Goal: Find specific page/section: Find specific page/section

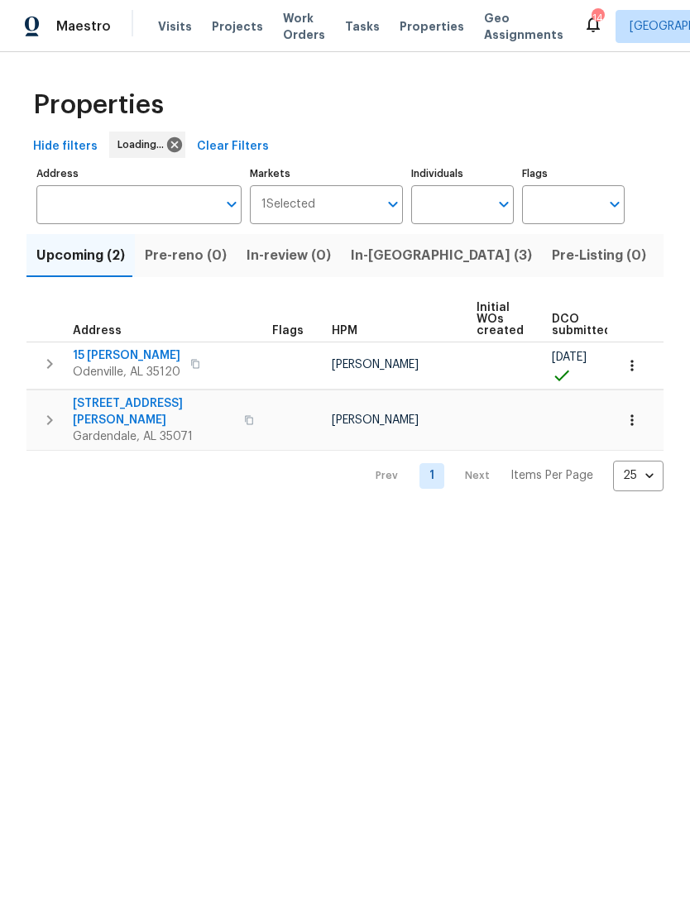
click at [666, 253] on span "Listed (16)" at bounding box center [700, 255] width 69 height 23
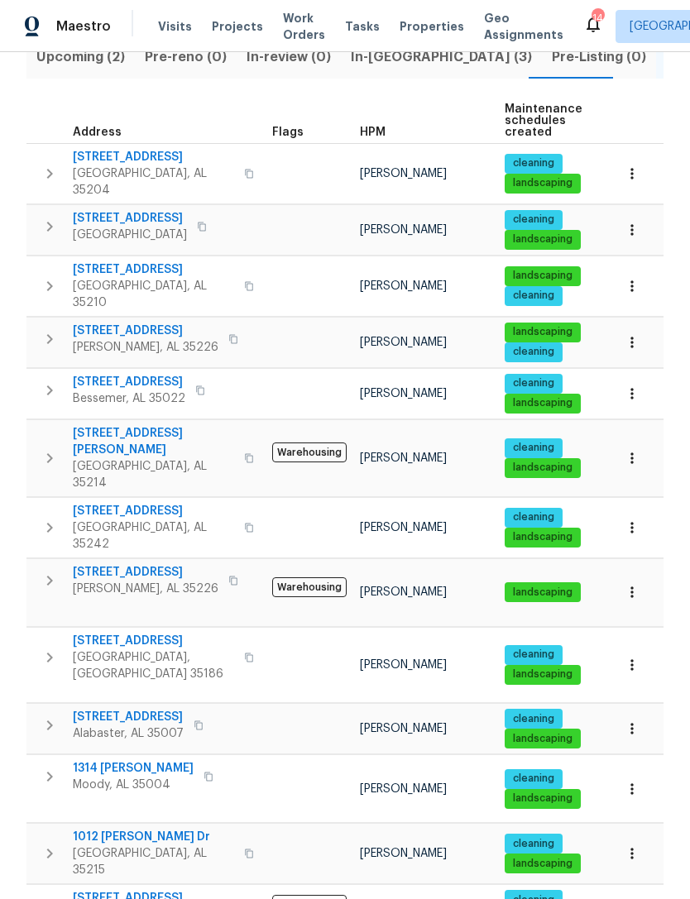
scroll to position [200, 0]
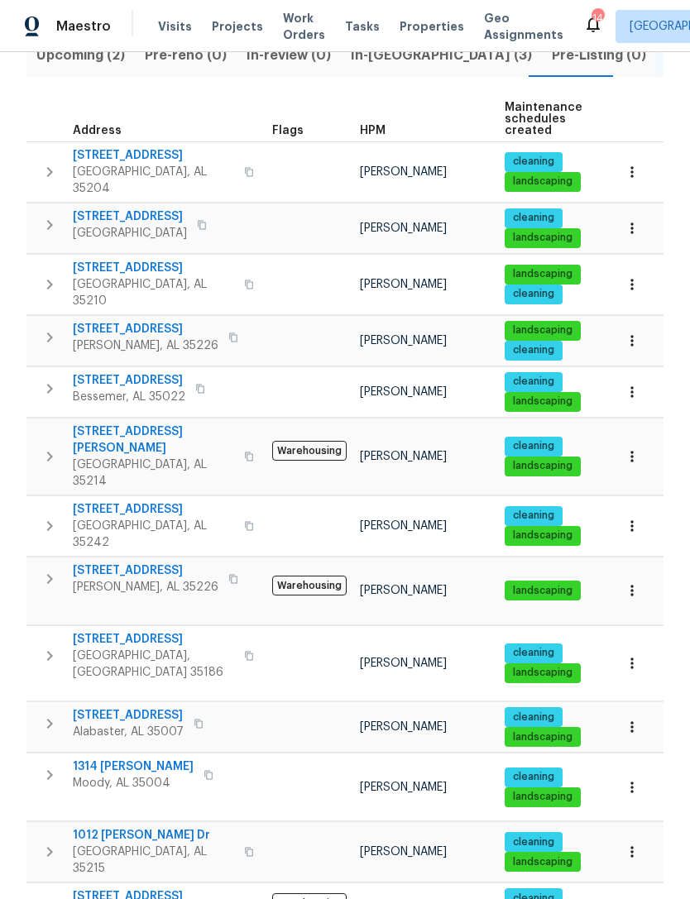
click at [103, 759] on span "1314 [PERSON_NAME]" at bounding box center [133, 767] width 121 height 17
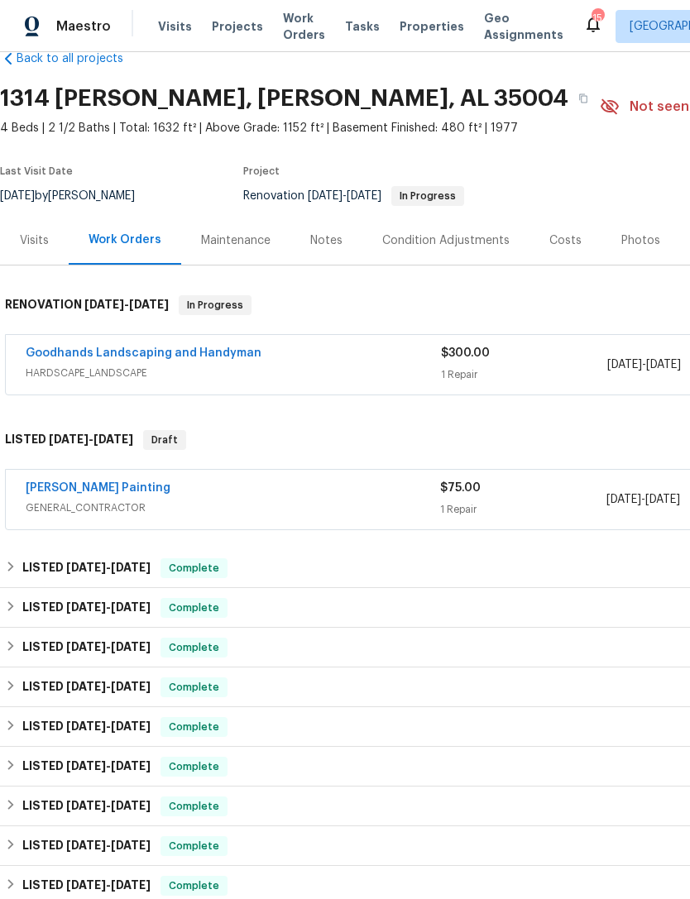
scroll to position [36, 0]
click at [86, 349] on link "Goodhands Landscaping and Handyman" at bounding box center [144, 353] width 236 height 12
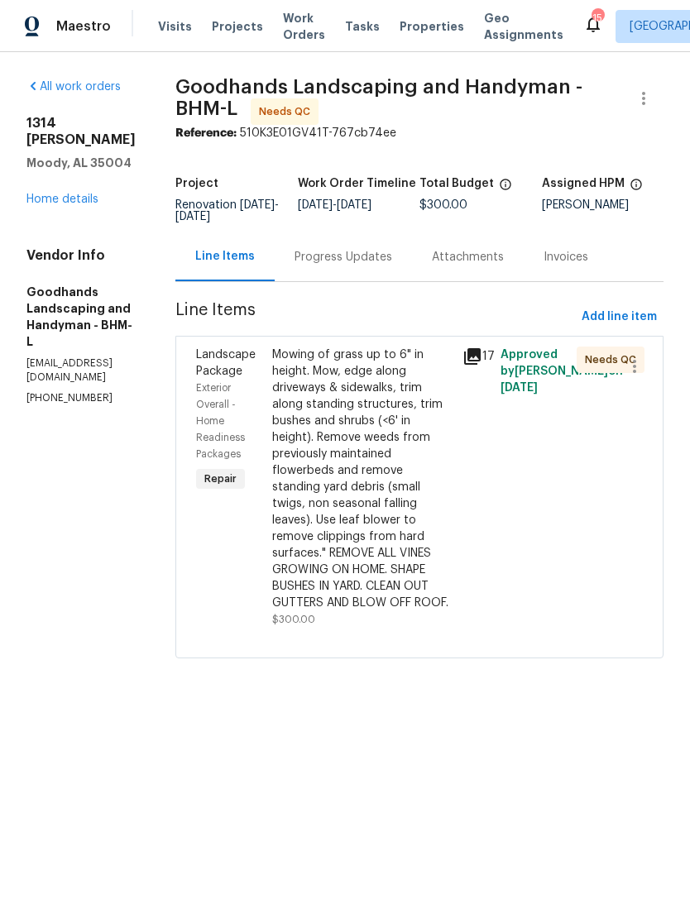
click at [376, 429] on div "Mowing of grass up to 6" in height. Mow, edge along driveways & sidewalks, trim…" at bounding box center [362, 479] width 180 height 265
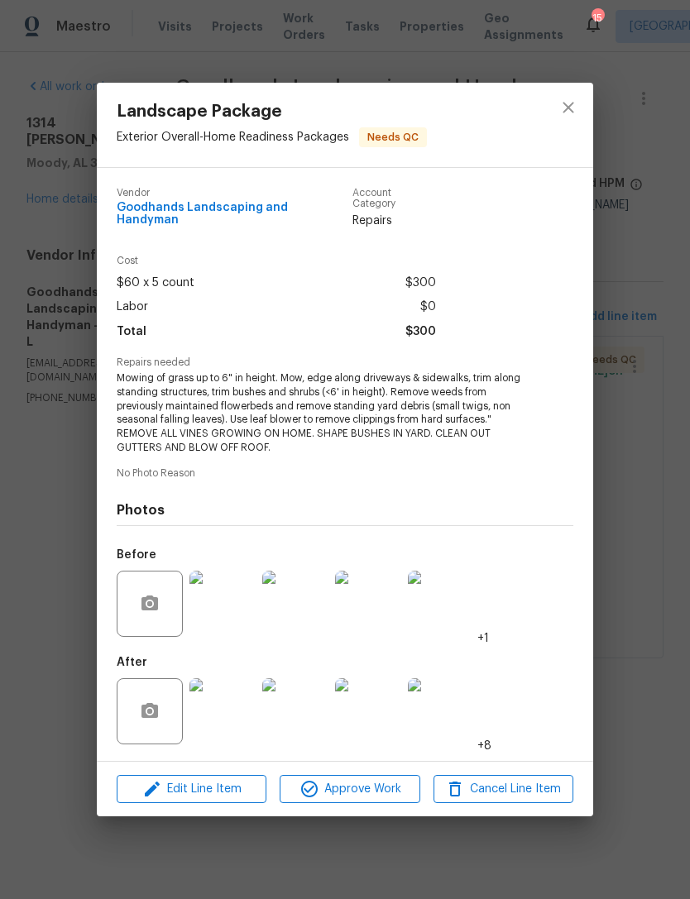
click at [232, 698] on img at bounding box center [222, 711] width 66 height 66
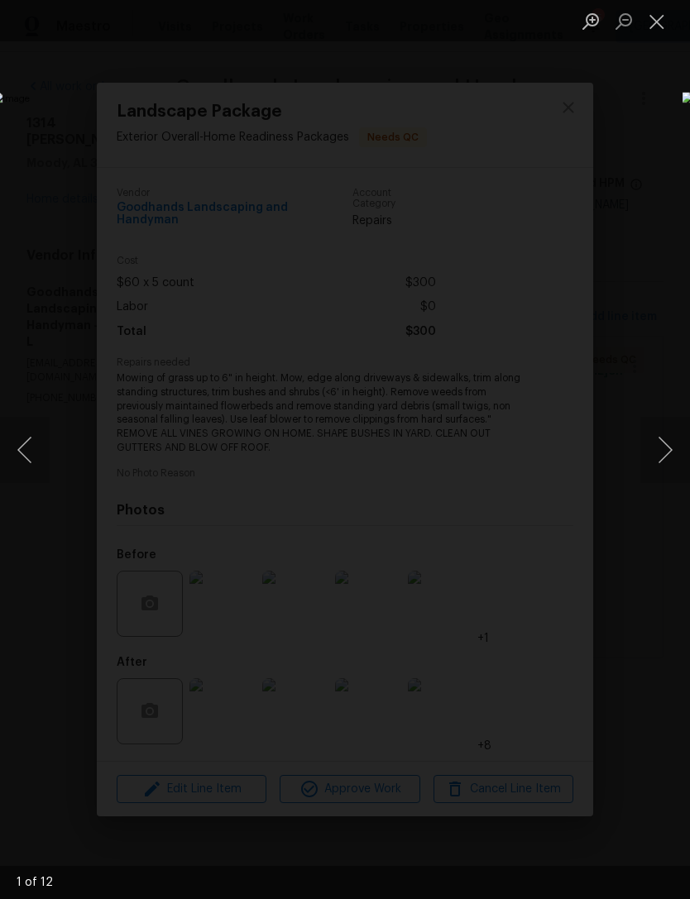
click at [649, 455] on button "Next image" at bounding box center [665, 450] width 50 height 66
click at [652, 439] on button "Next image" at bounding box center [665, 450] width 50 height 66
click at [652, 451] on button "Next image" at bounding box center [665, 450] width 50 height 66
click at [652, 455] on button "Next image" at bounding box center [665, 450] width 50 height 66
click at [644, 453] on button "Next image" at bounding box center [665, 450] width 50 height 66
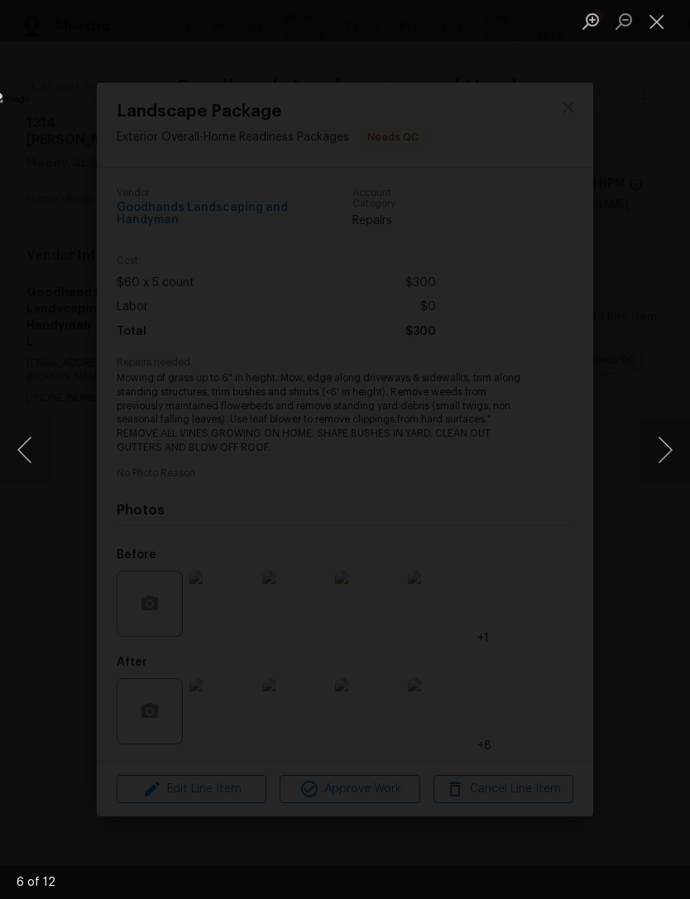
click at [650, 459] on button "Next image" at bounding box center [665, 450] width 50 height 66
click at [651, 461] on button "Next image" at bounding box center [665, 450] width 50 height 66
click at [657, 23] on button "Close lightbox" at bounding box center [656, 21] width 33 height 29
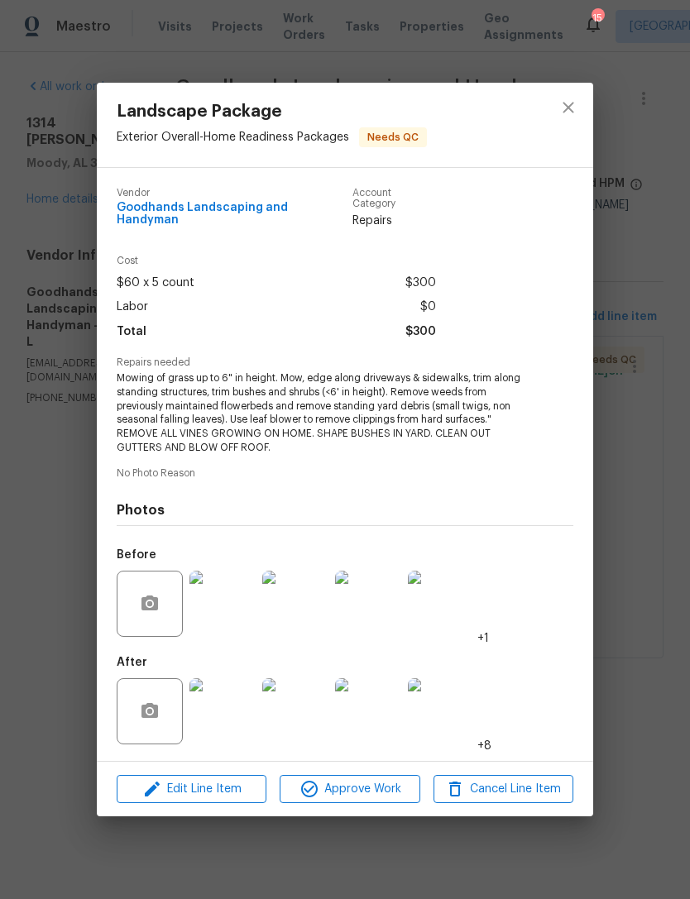
click at [239, 702] on img at bounding box center [222, 711] width 66 height 66
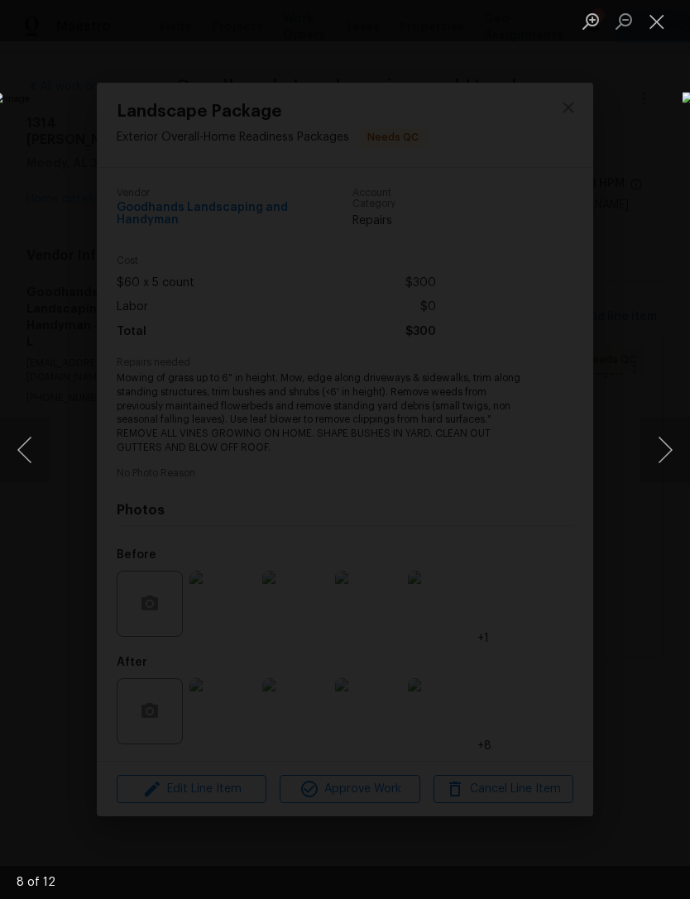
click at [662, 456] on button "Next image" at bounding box center [665, 450] width 50 height 66
click at [654, 466] on button "Next image" at bounding box center [665, 450] width 50 height 66
click at [652, 463] on button "Next image" at bounding box center [665, 450] width 50 height 66
click at [648, 469] on button "Next image" at bounding box center [665, 450] width 50 height 66
click at [647, 466] on button "Next image" at bounding box center [665, 450] width 50 height 66
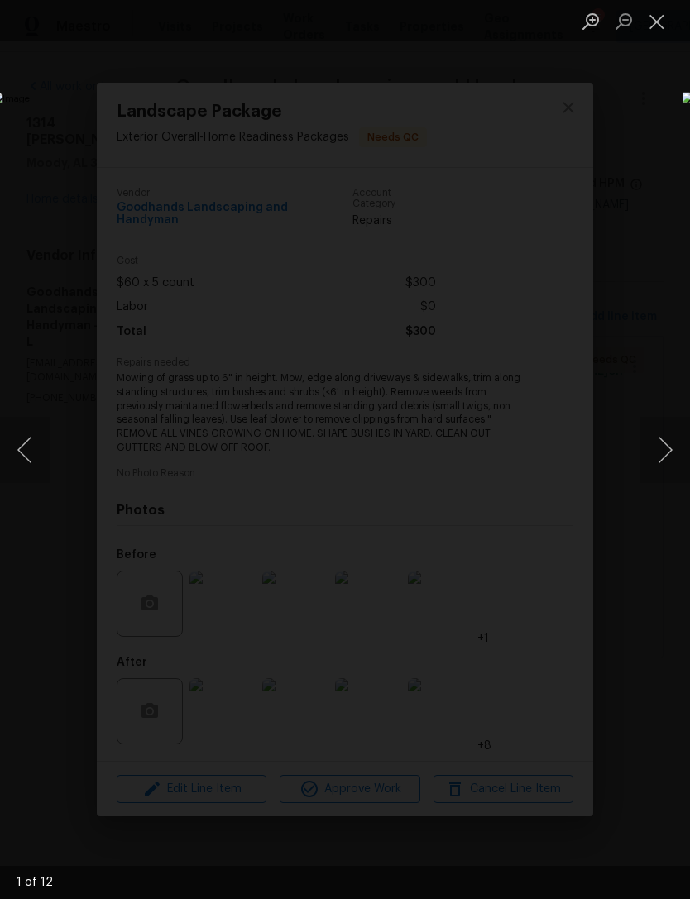
click at [645, 465] on button "Next image" at bounding box center [665, 450] width 50 height 66
click at [659, 450] on button "Next image" at bounding box center [665, 450] width 50 height 66
click at [654, 450] on button "Next image" at bounding box center [665, 450] width 50 height 66
click at [652, 458] on button "Next image" at bounding box center [665, 450] width 50 height 66
click at [650, 464] on button "Next image" at bounding box center [665, 450] width 50 height 66
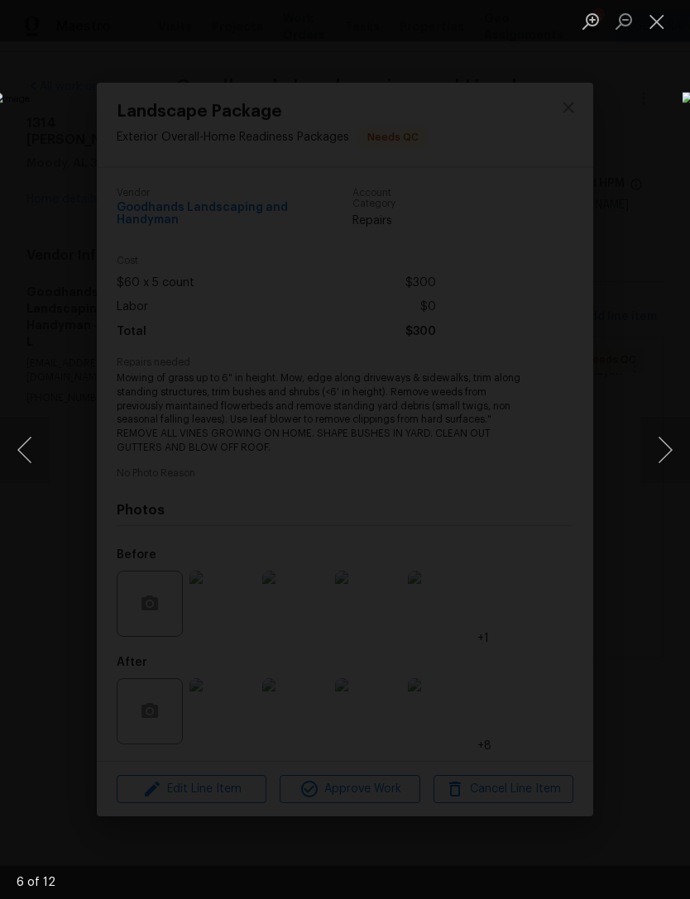
click at [648, 467] on button "Next image" at bounding box center [665, 450] width 50 height 66
click at [649, 467] on button "Next image" at bounding box center [665, 450] width 50 height 66
click at [654, 460] on button "Next image" at bounding box center [665, 450] width 50 height 66
click at [652, 27] on button "Close lightbox" at bounding box center [656, 21] width 33 height 29
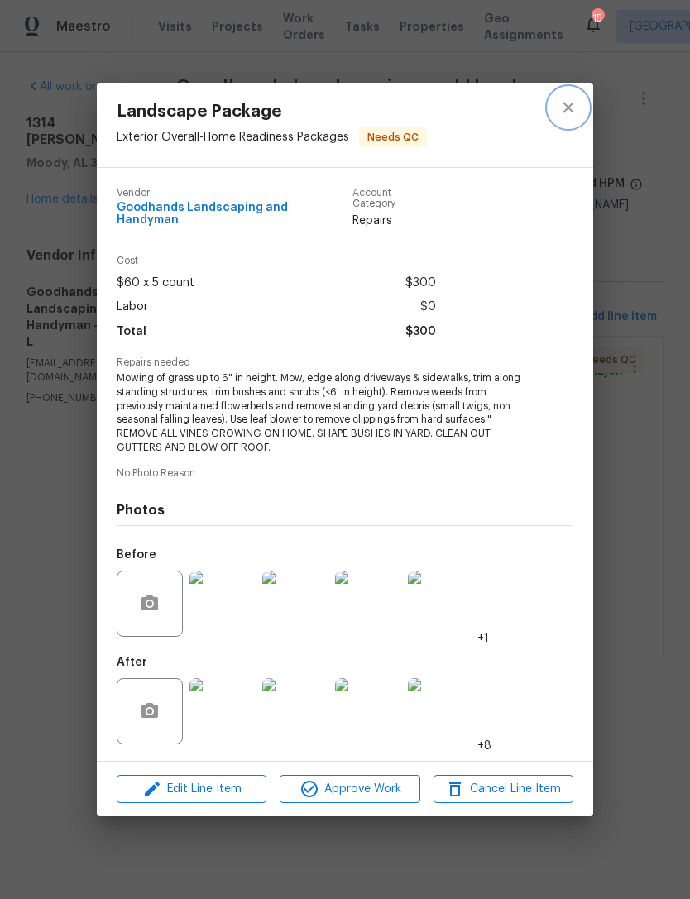
click at [568, 112] on icon "close" at bounding box center [568, 107] width 11 height 11
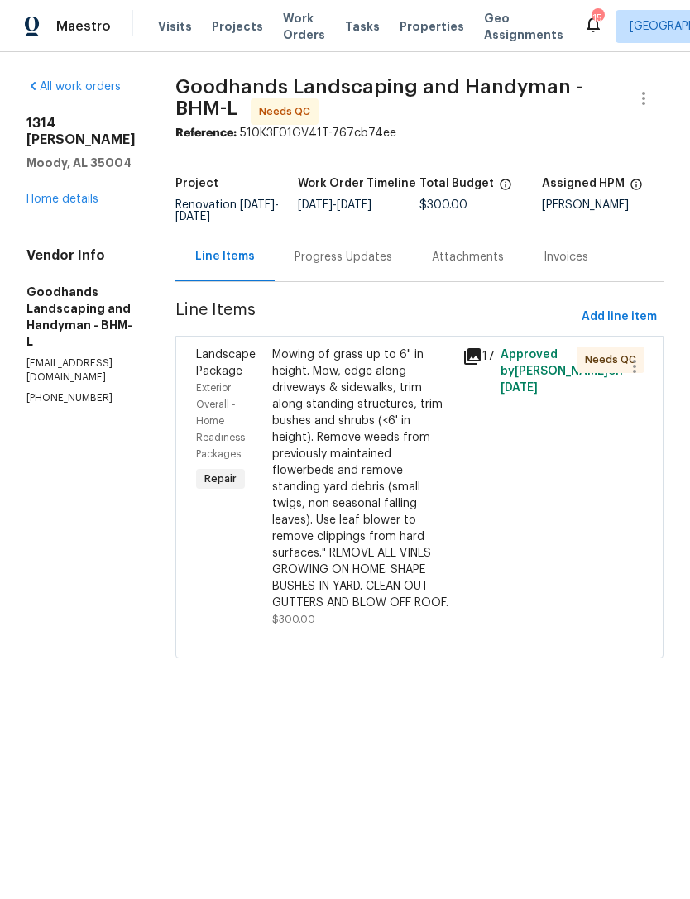
click at [413, 30] on span "Properties" at bounding box center [432, 26] width 65 height 17
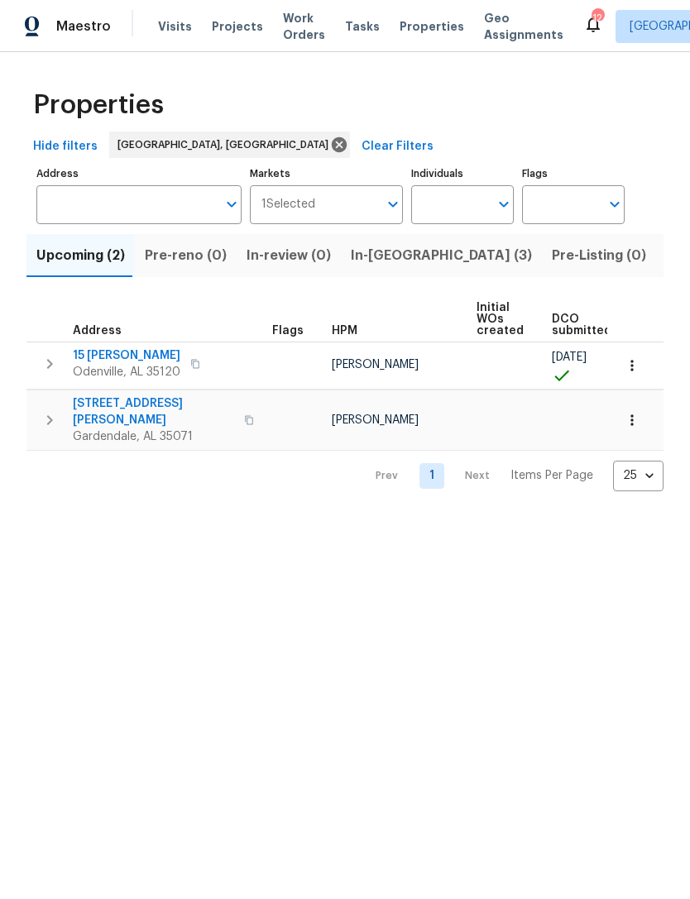
click at [382, 253] on span "In-reno (3)" at bounding box center [441, 255] width 181 height 23
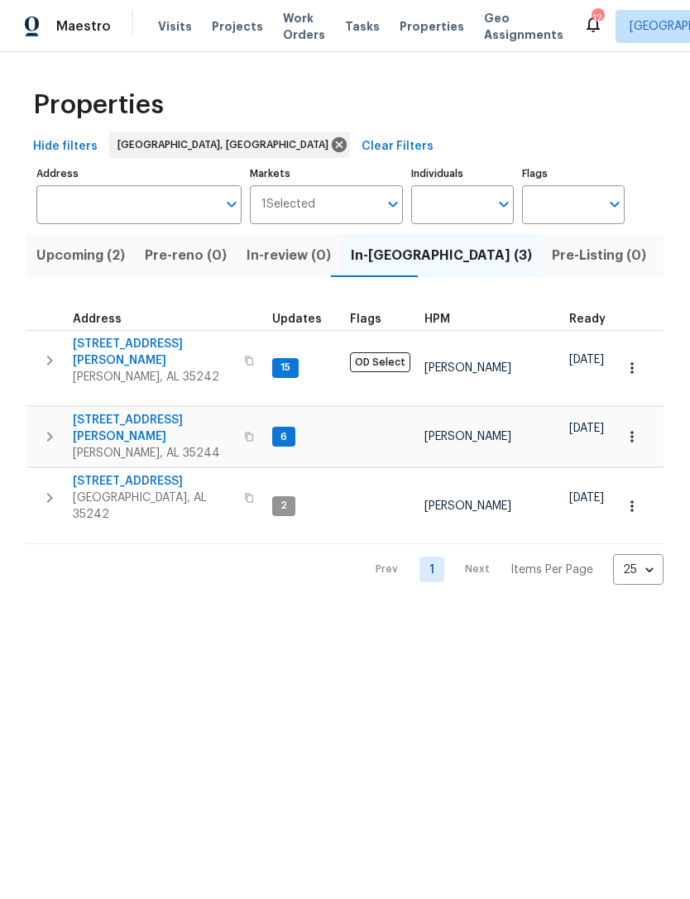
click at [156, 412] on span "413 Russet Hill Rd" at bounding box center [153, 428] width 161 height 33
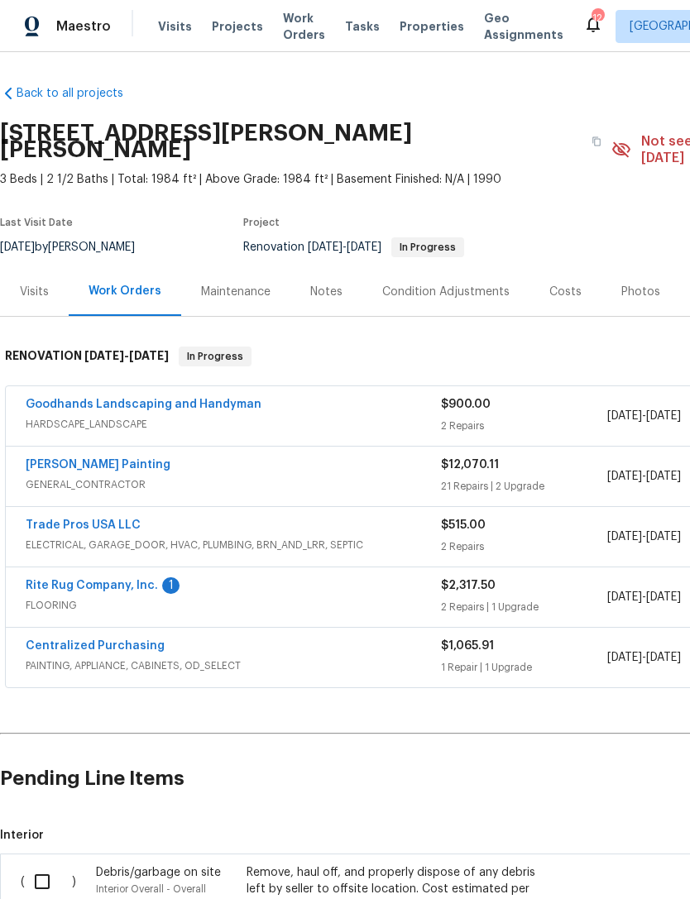
click at [311, 457] on div "[PERSON_NAME] Painting" at bounding box center [233, 467] width 415 height 20
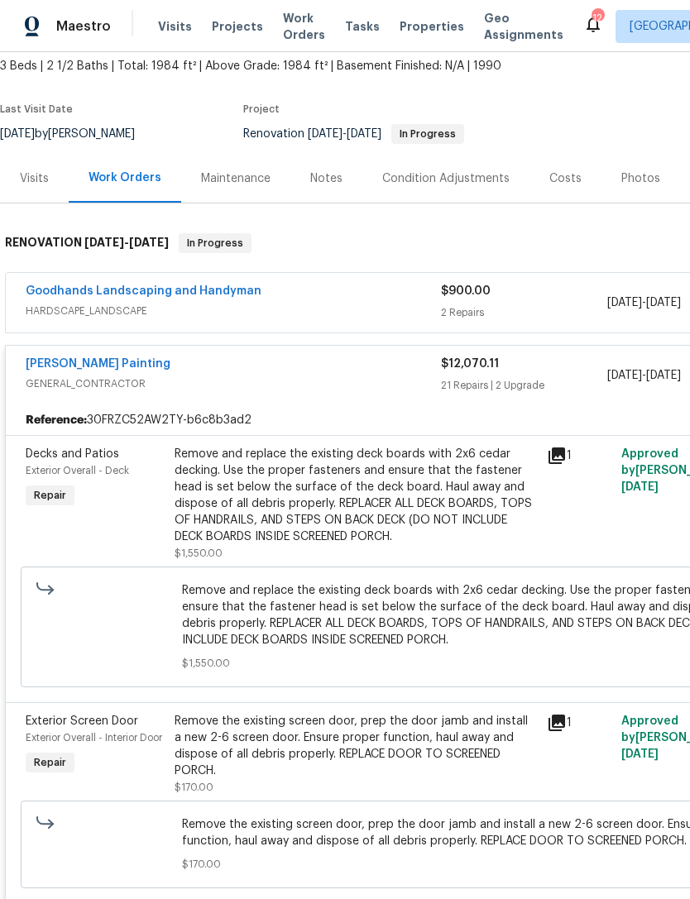
scroll to position [115, 0]
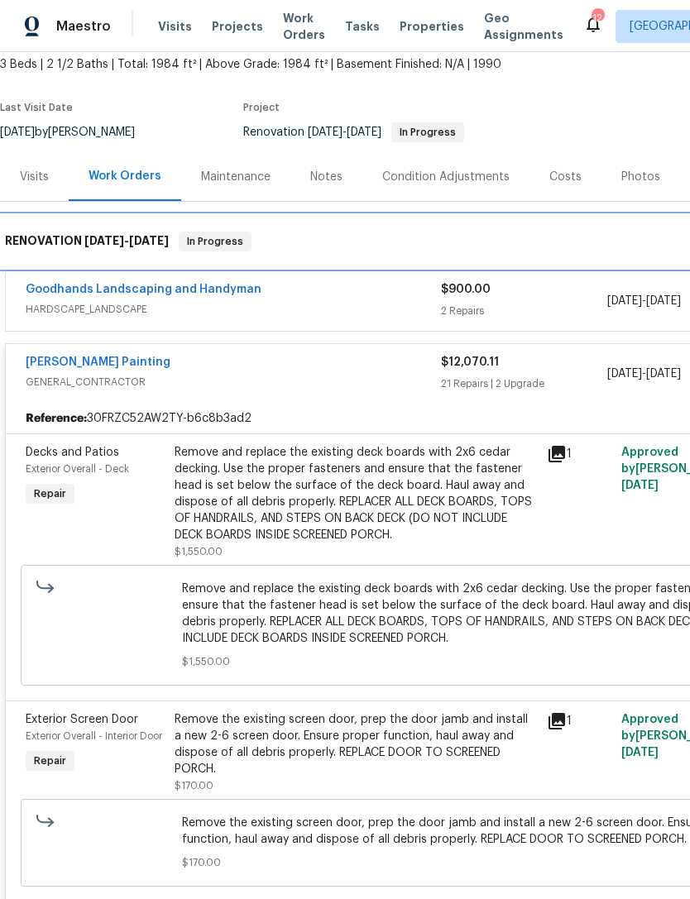
click at [243, 233] on span "In Progress" at bounding box center [214, 241] width 69 height 17
